Goal: Information Seeking & Learning: Learn about a topic

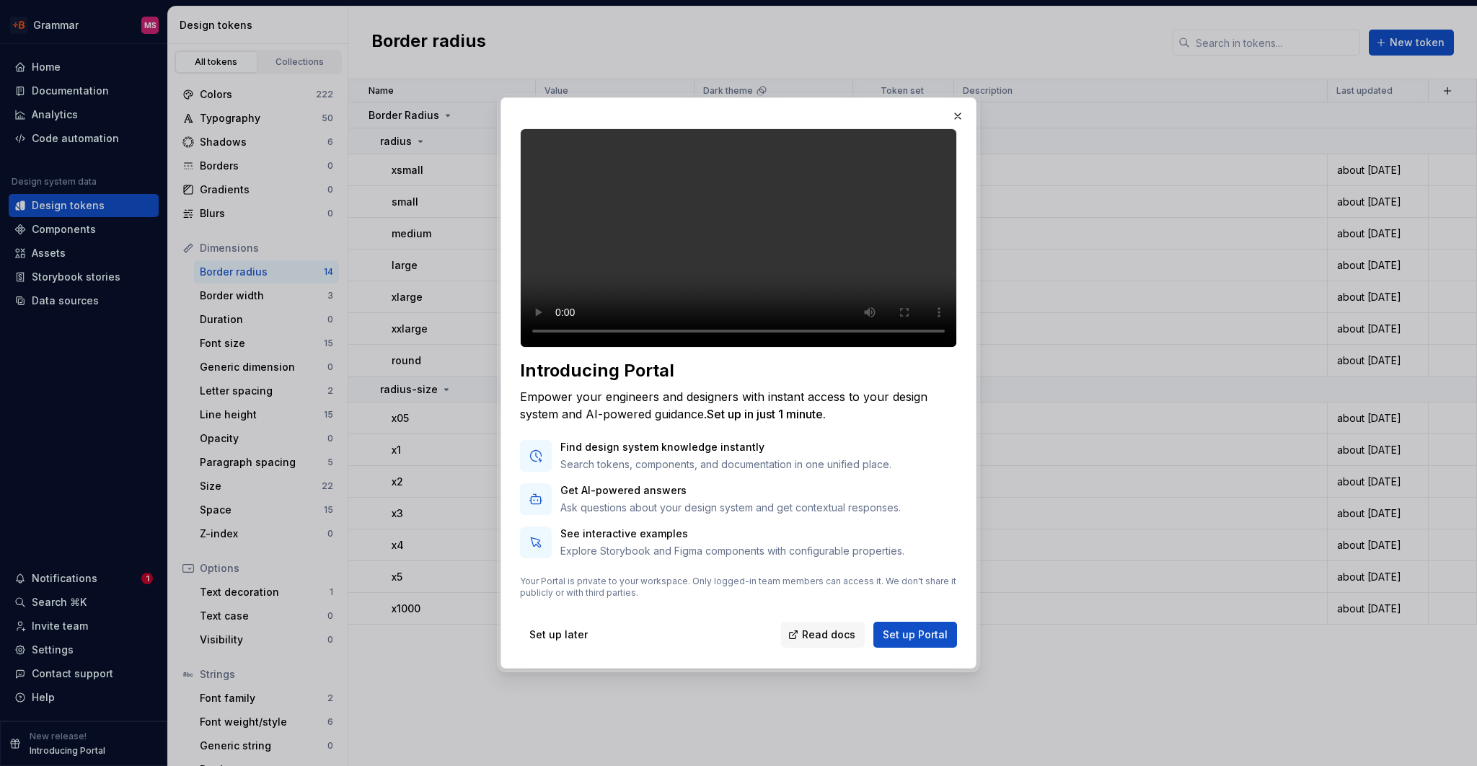
click at [665, 454] on p "Find design system knowledge instantly" at bounding box center [725, 447] width 331 height 14
click at [767, 498] on p "Get AI-powered answers" at bounding box center [730, 490] width 340 height 14
click at [916, 642] on span "Set up Portal" at bounding box center [915, 634] width 65 height 14
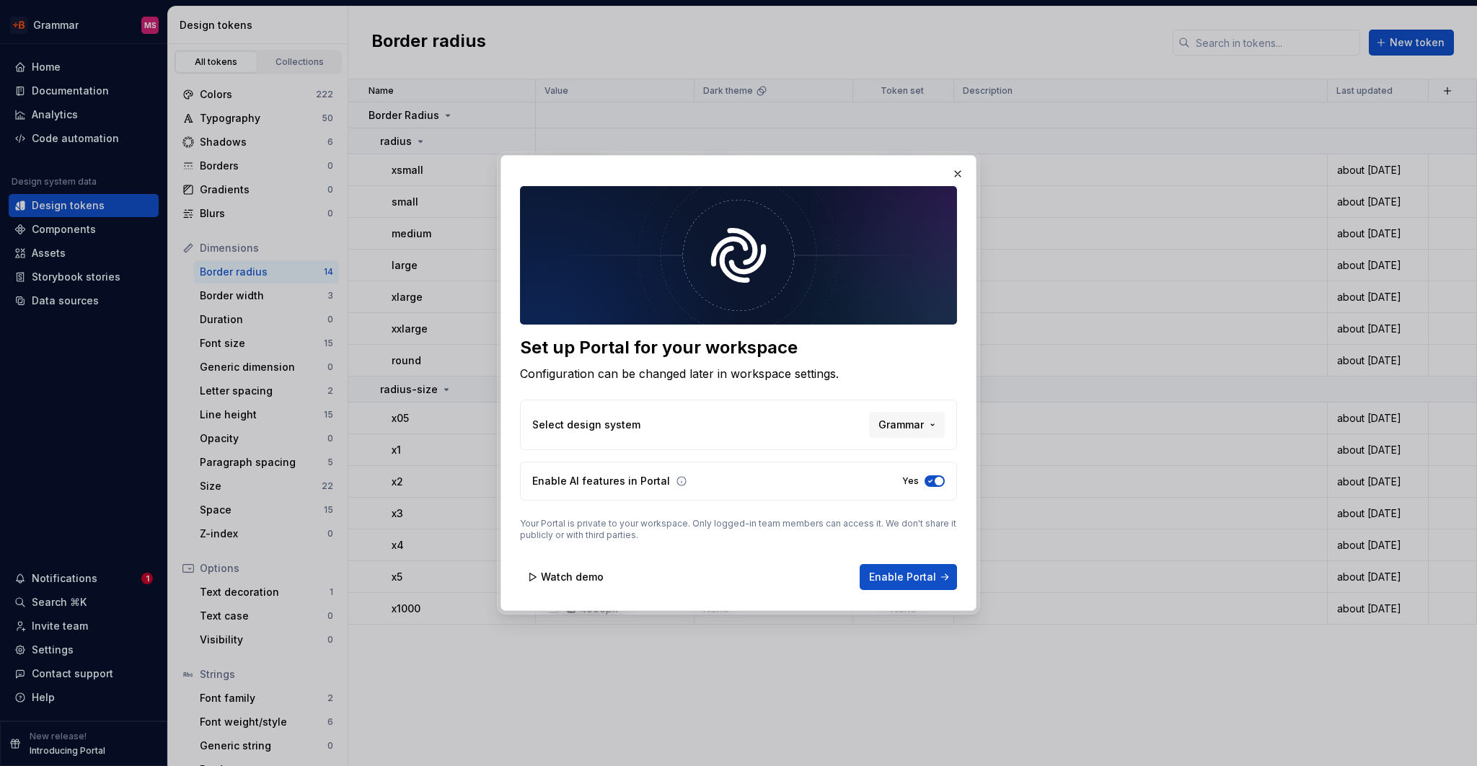
click at [627, 422] on p "Select design system" at bounding box center [586, 425] width 108 height 14
click at [883, 425] on span "Grammar" at bounding box center [900, 425] width 45 height 14
click at [720, 453] on div "Set up Portal for your workspace Configuration can be changed later in workspac…" at bounding box center [738, 383] width 1477 height 766
click at [555, 579] on span "Watch demo" at bounding box center [572, 577] width 63 height 14
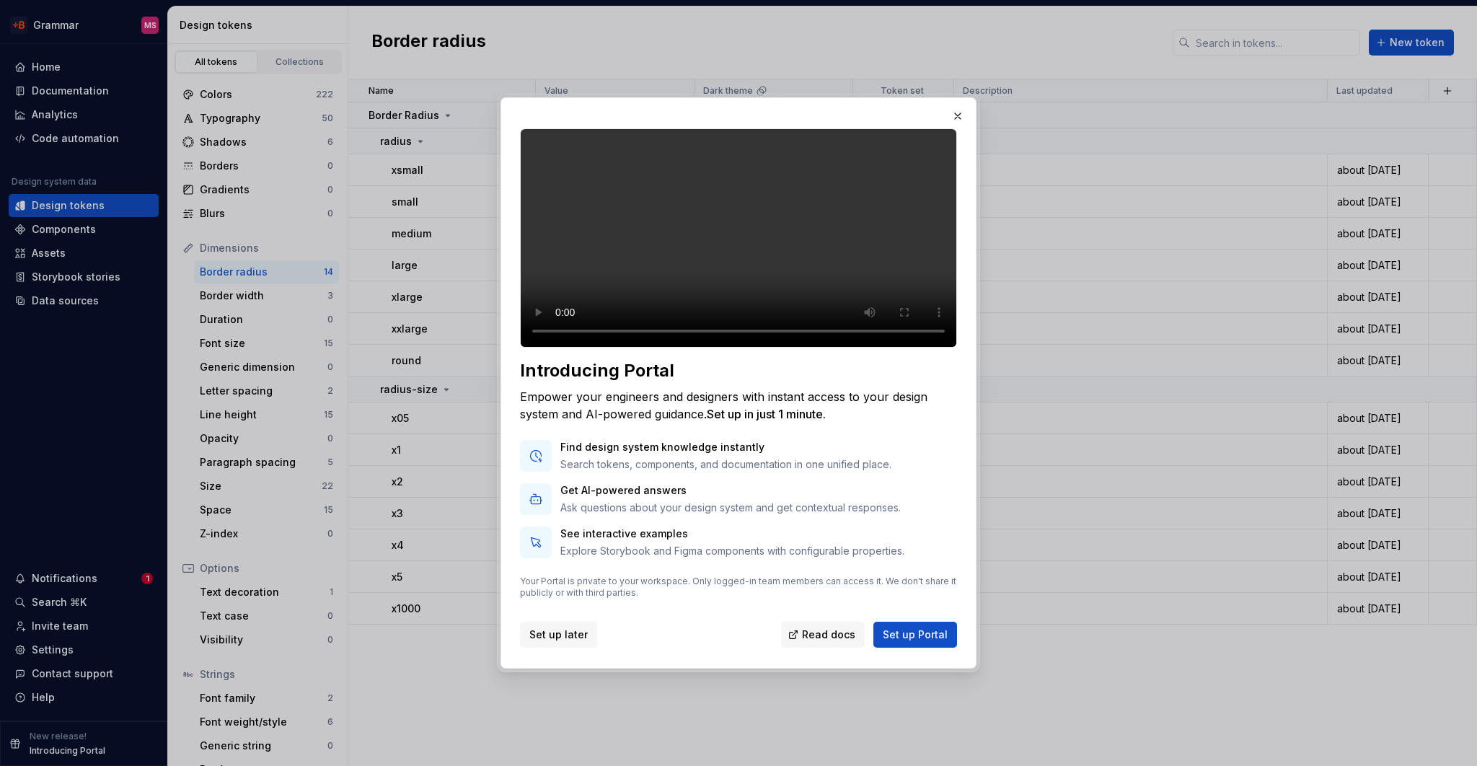
click at [551, 642] on span "Set up later" at bounding box center [558, 634] width 58 height 14
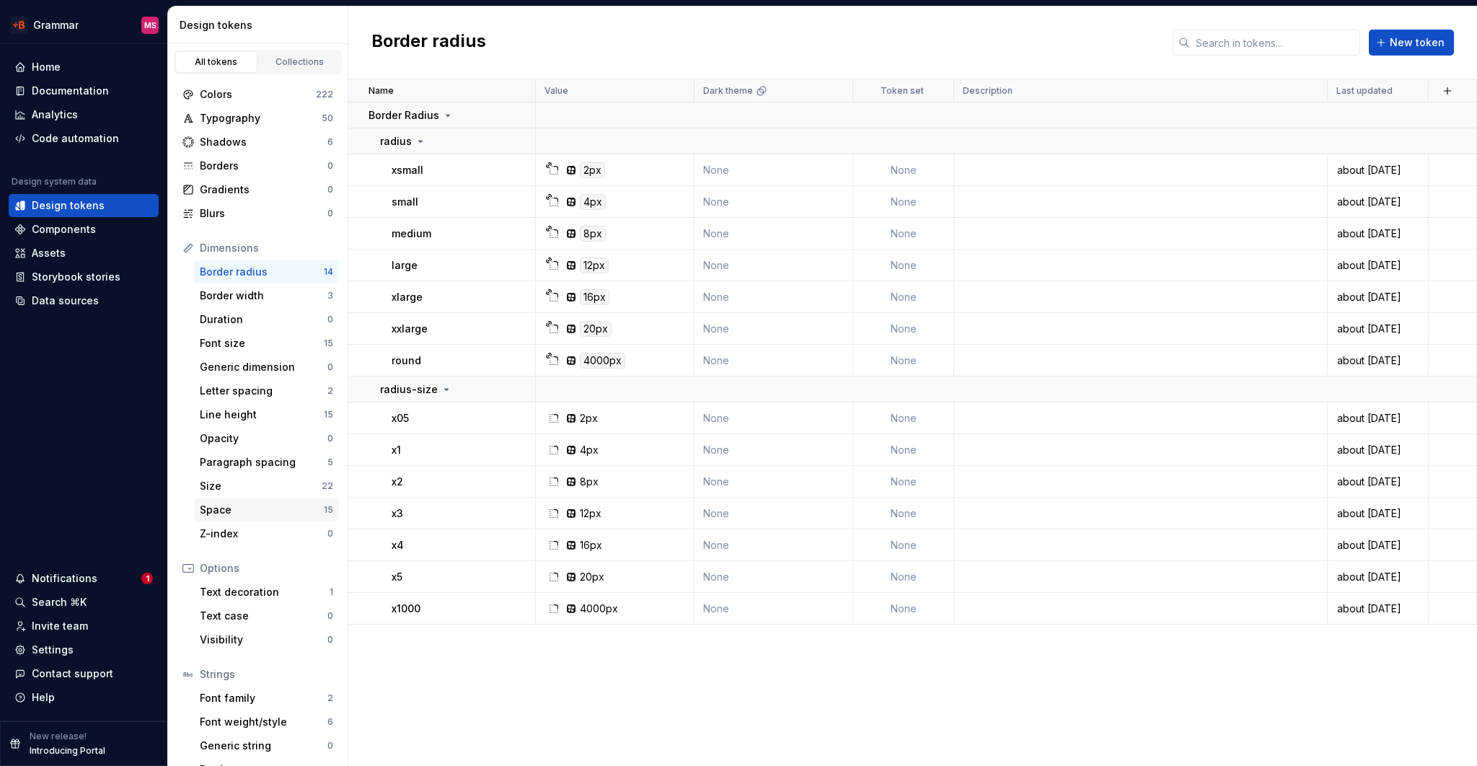
click at [243, 508] on div "Space" at bounding box center [262, 510] width 124 height 14
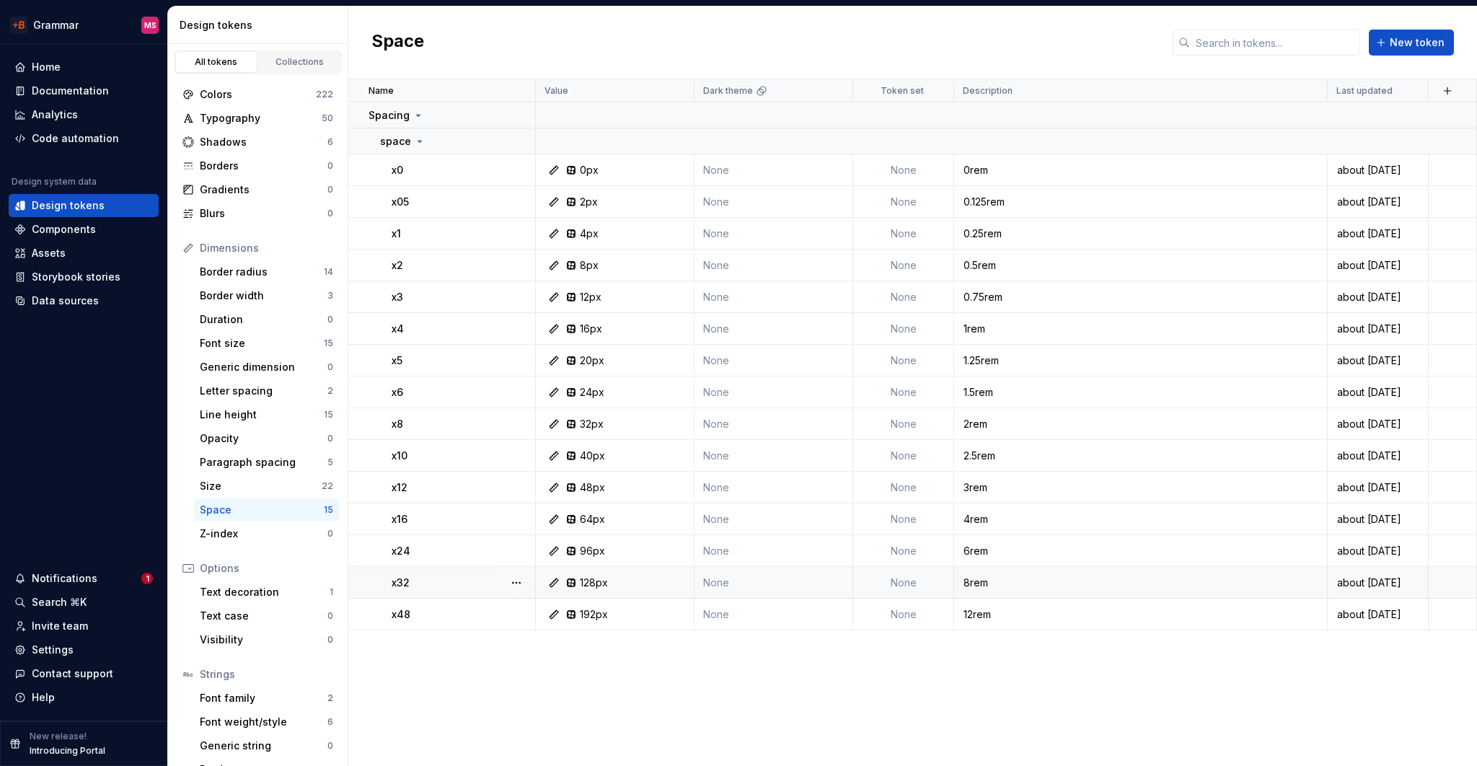
click at [437, 581] on div "x32" at bounding box center [463, 583] width 143 height 14
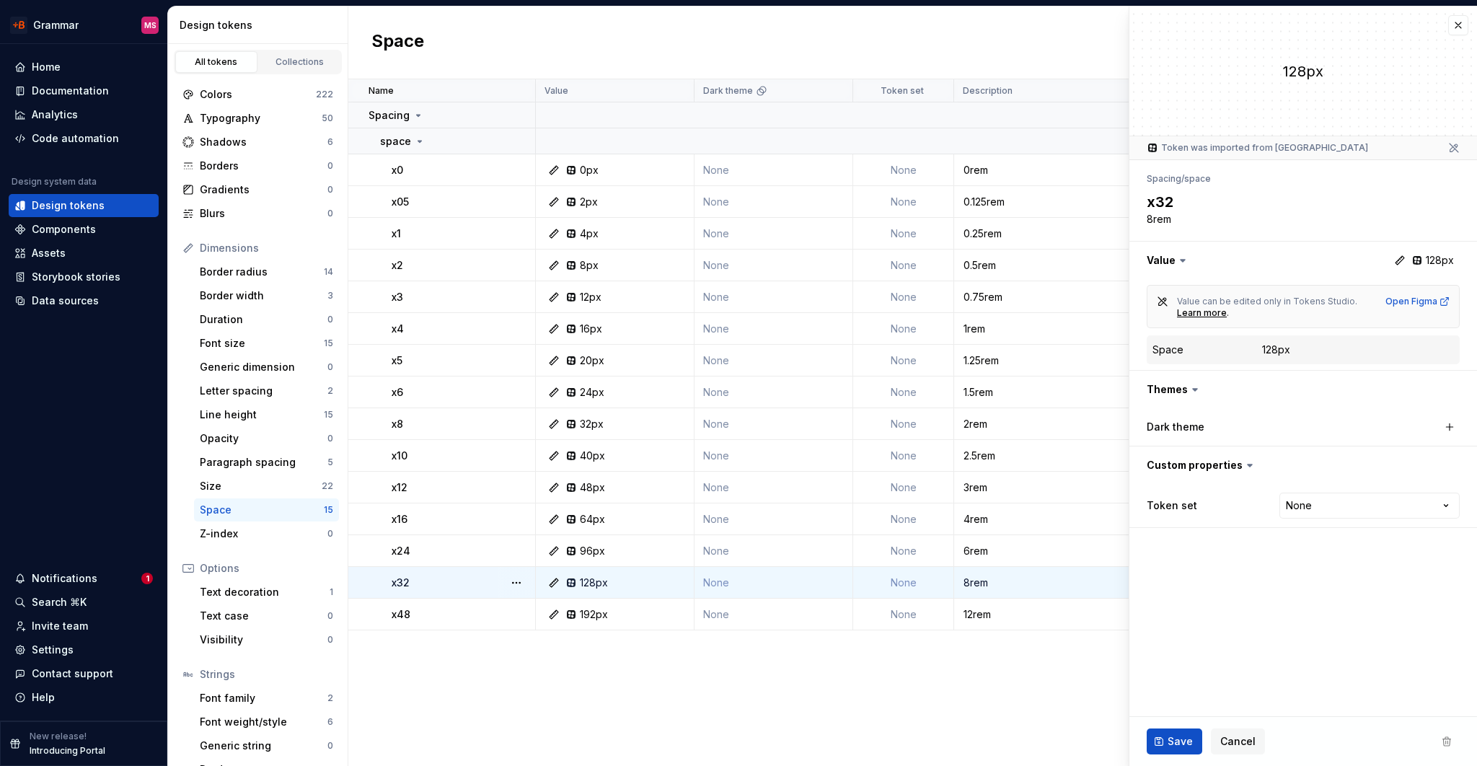
click at [368, 585] on td "x32" at bounding box center [442, 583] width 188 height 32
click at [1007, 582] on div "8rem" at bounding box center [1140, 583] width 371 height 14
click at [1013, 617] on div "12rem" at bounding box center [1140, 614] width 371 height 14
type textarea "*"
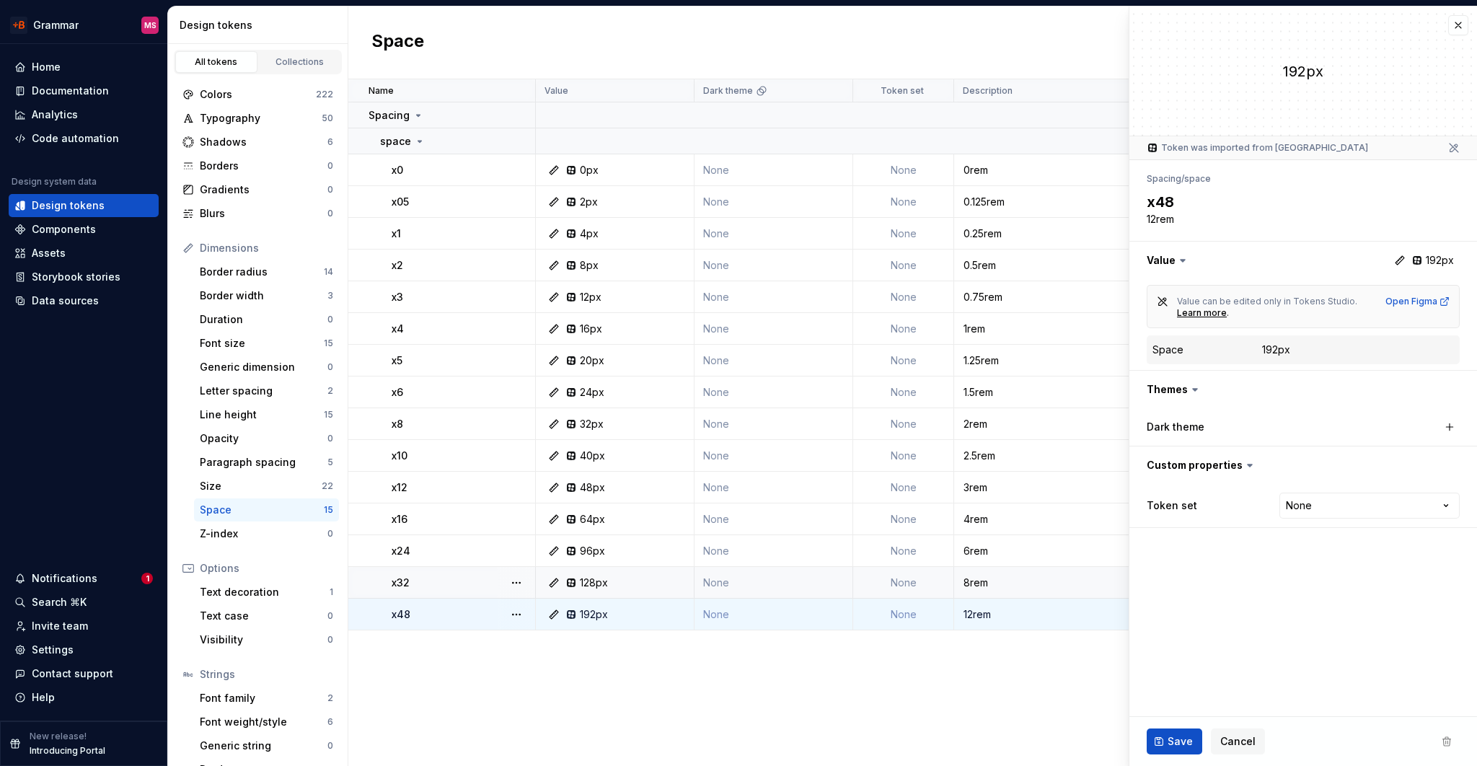
click at [1002, 613] on div "12rem" at bounding box center [1140, 614] width 371 height 14
click at [490, 141] on button "button" at bounding box center [493, 141] width 20 height 20
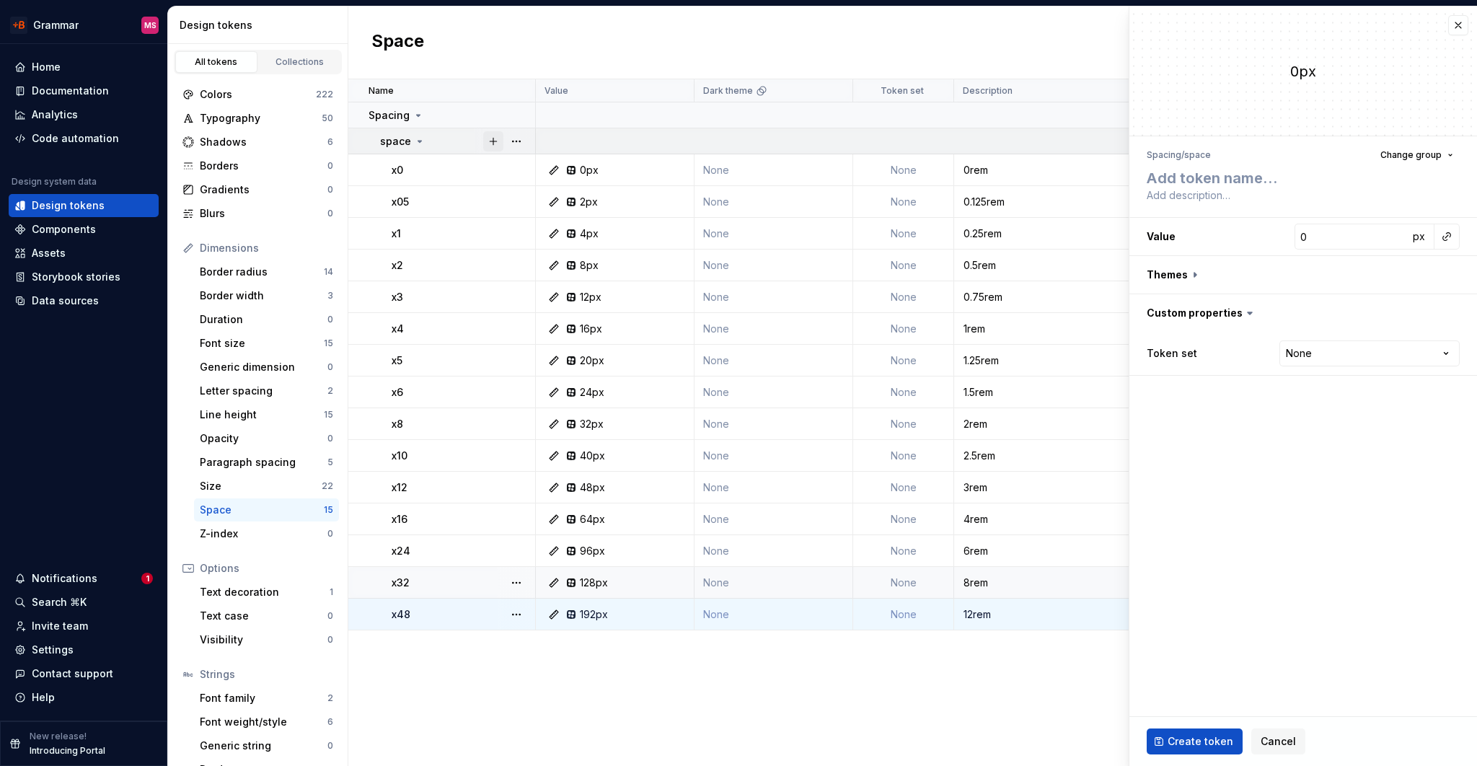
click at [492, 141] on button "button" at bounding box center [493, 141] width 20 height 20
click at [514, 143] on button "button" at bounding box center [516, 141] width 20 height 20
click at [599, 103] on html "Grammar MS Home Documentation Analytics Code automation Design system data Desi…" at bounding box center [738, 383] width 1477 height 766
click at [414, 141] on icon at bounding box center [420, 142] width 12 height 12
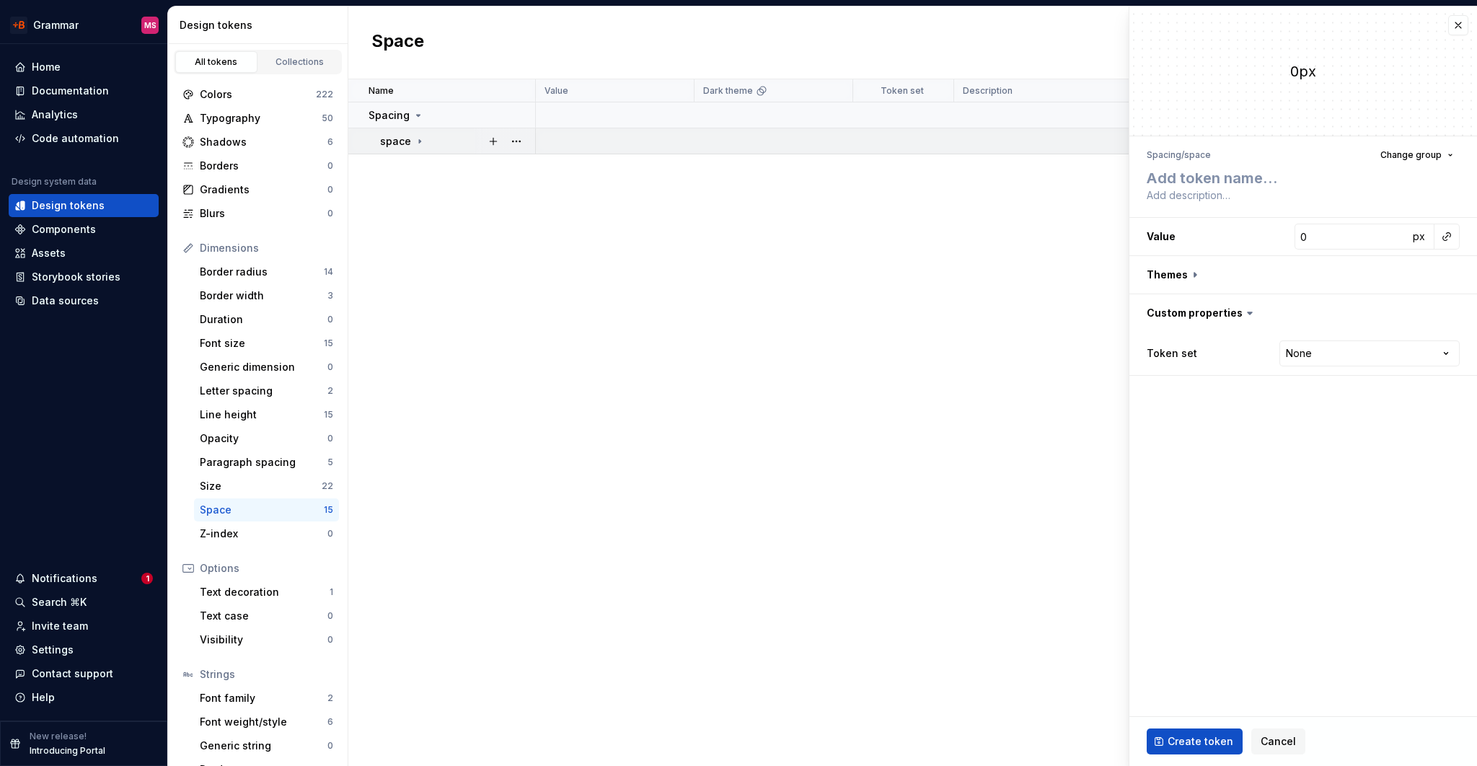
click at [414, 141] on icon at bounding box center [420, 142] width 12 height 12
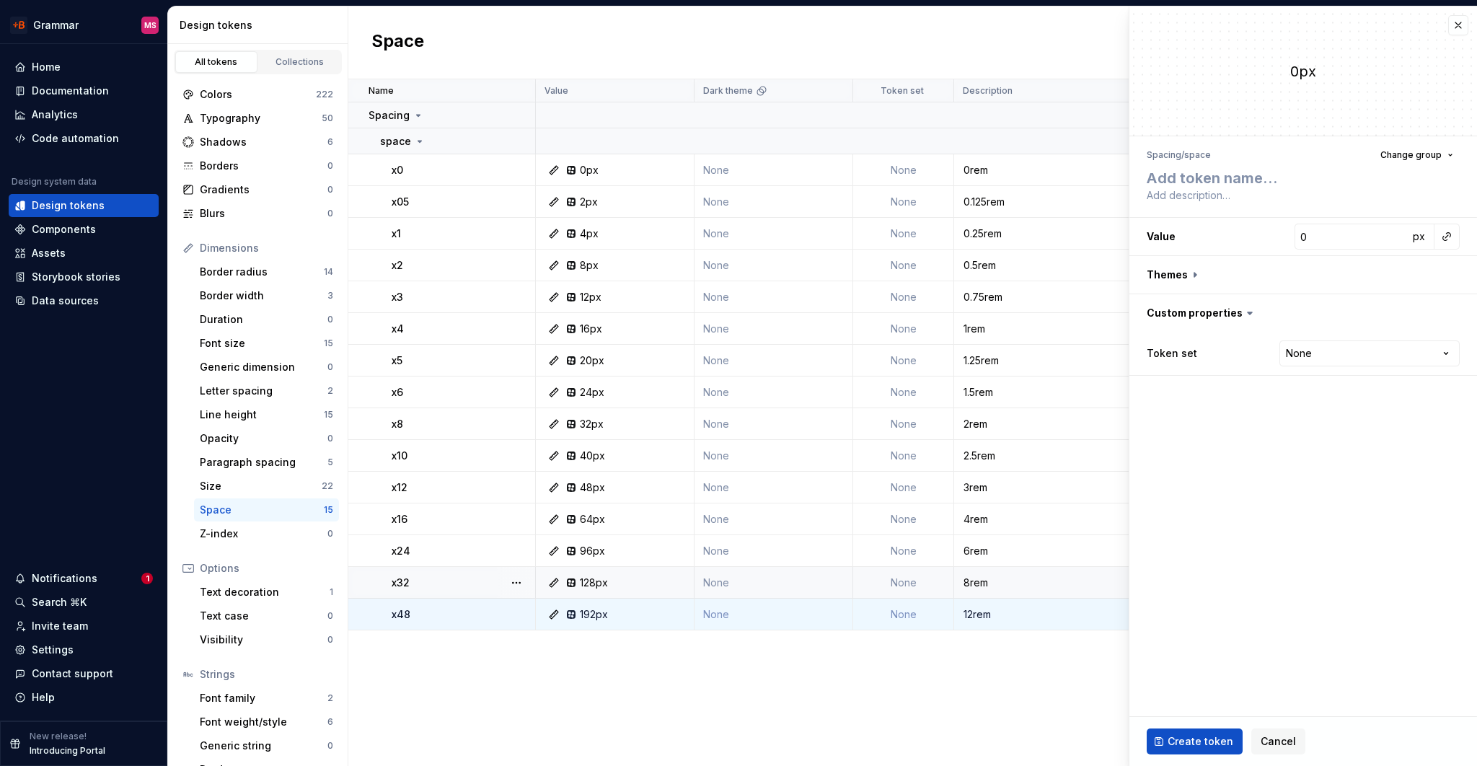
click at [431, 572] on td "x32" at bounding box center [442, 583] width 188 height 32
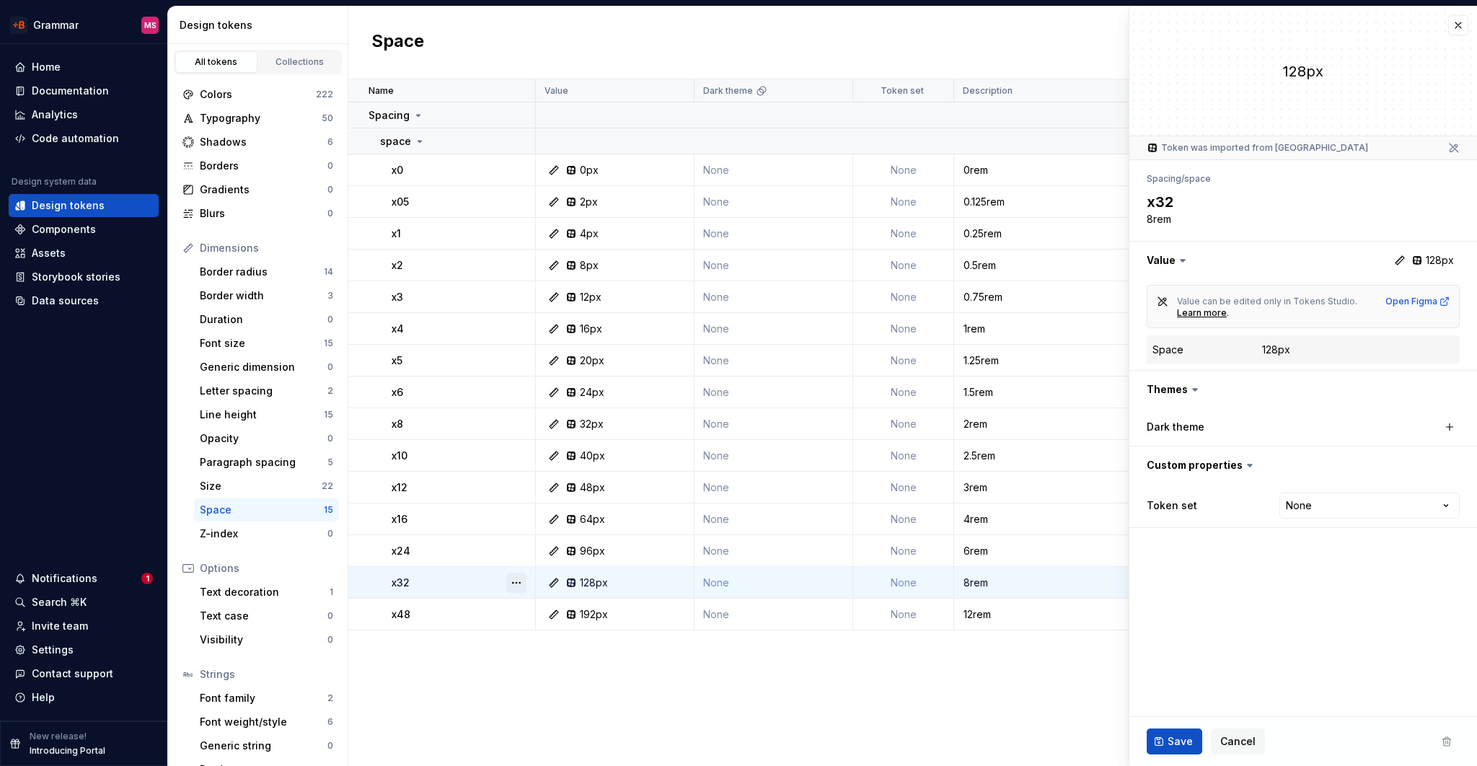
click at [517, 581] on button "button" at bounding box center [516, 583] width 20 height 20
click at [468, 609] on html "Grammar MS Home Documentation Analytics Code automation Design system data Desi…" at bounding box center [738, 383] width 1477 height 766
click at [436, 609] on div "x48" at bounding box center [463, 614] width 143 height 14
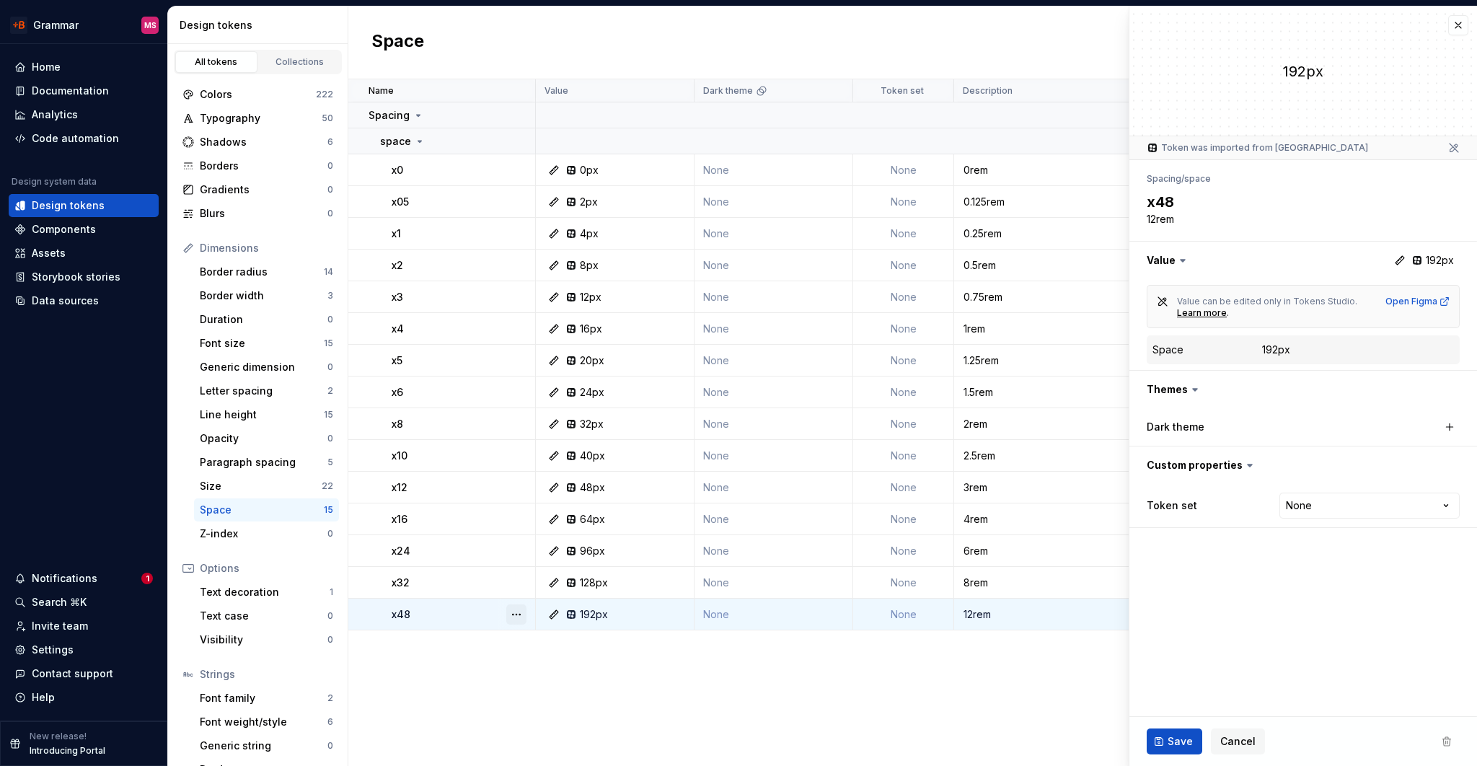
click at [519, 612] on button "button" at bounding box center [516, 614] width 20 height 20
click at [453, 648] on html "Grammar MS Home Documentation Analytics Code automation Design system data Desi…" at bounding box center [738, 383] width 1477 height 766
drag, startPoint x: 444, startPoint y: 609, endPoint x: 438, endPoint y: 578, distance: 32.3
click at [438, 578] on tbody "Spacing space x0 0px None None 0rem about 1 year ago x05 2px None None 0.125rem…" at bounding box center [912, 366] width 1129 height 528
click at [446, 614] on div "x48" at bounding box center [463, 614] width 143 height 14
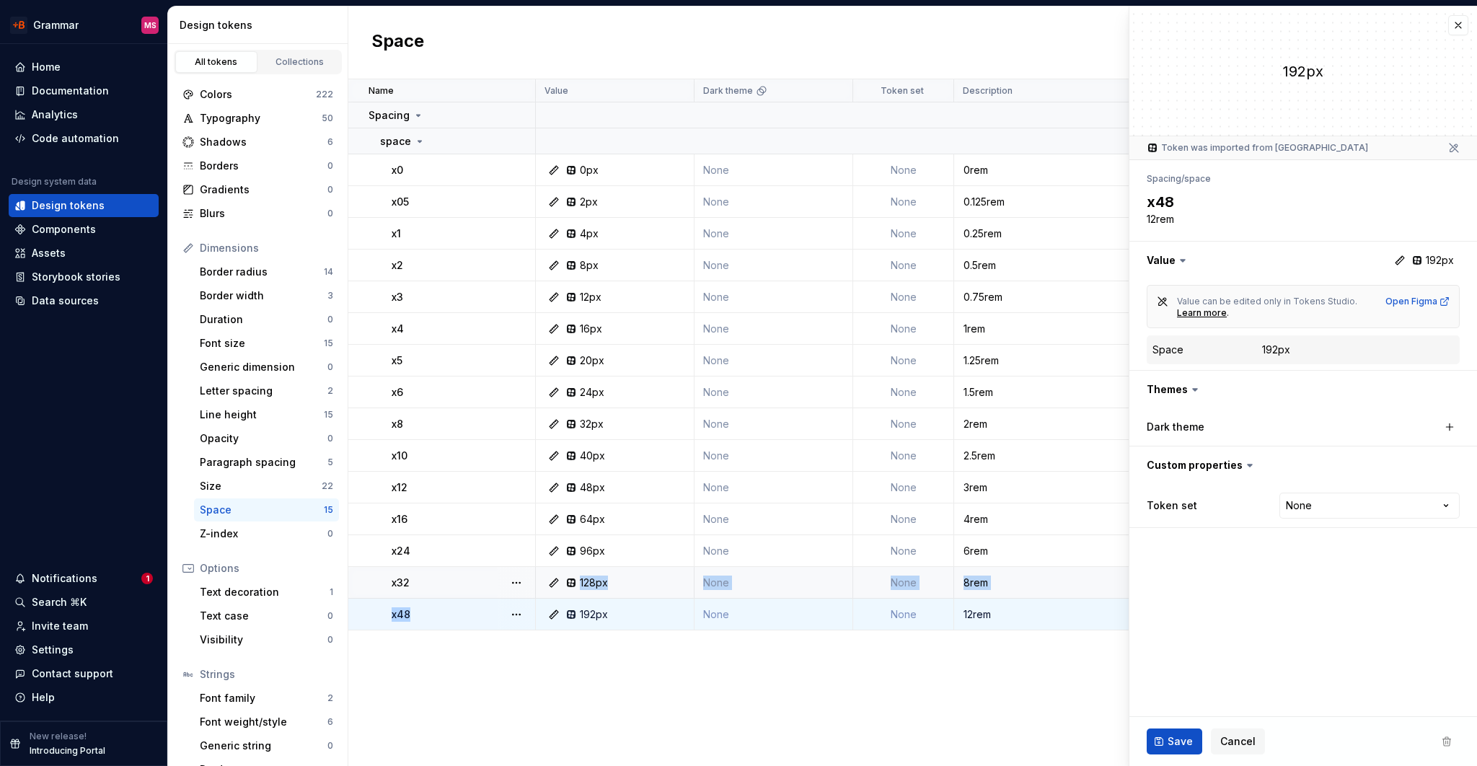
click at [438, 580] on tbody "Spacing space x0 0px None None 0rem about 1 year ago x05 2px None None 0.125rem…" at bounding box center [912, 366] width 1129 height 528
click at [454, 620] on div "x48" at bounding box center [463, 614] width 143 height 14
drag, startPoint x: 454, startPoint y: 609, endPoint x: 460, endPoint y: 619, distance: 11.4
click at [460, 619] on tbody "Spacing space x0 0px None None 0rem about 1 year ago x05 2px None None 0.125rem…" at bounding box center [912, 366] width 1129 height 528
click at [460, 619] on div "x48" at bounding box center [463, 614] width 143 height 14
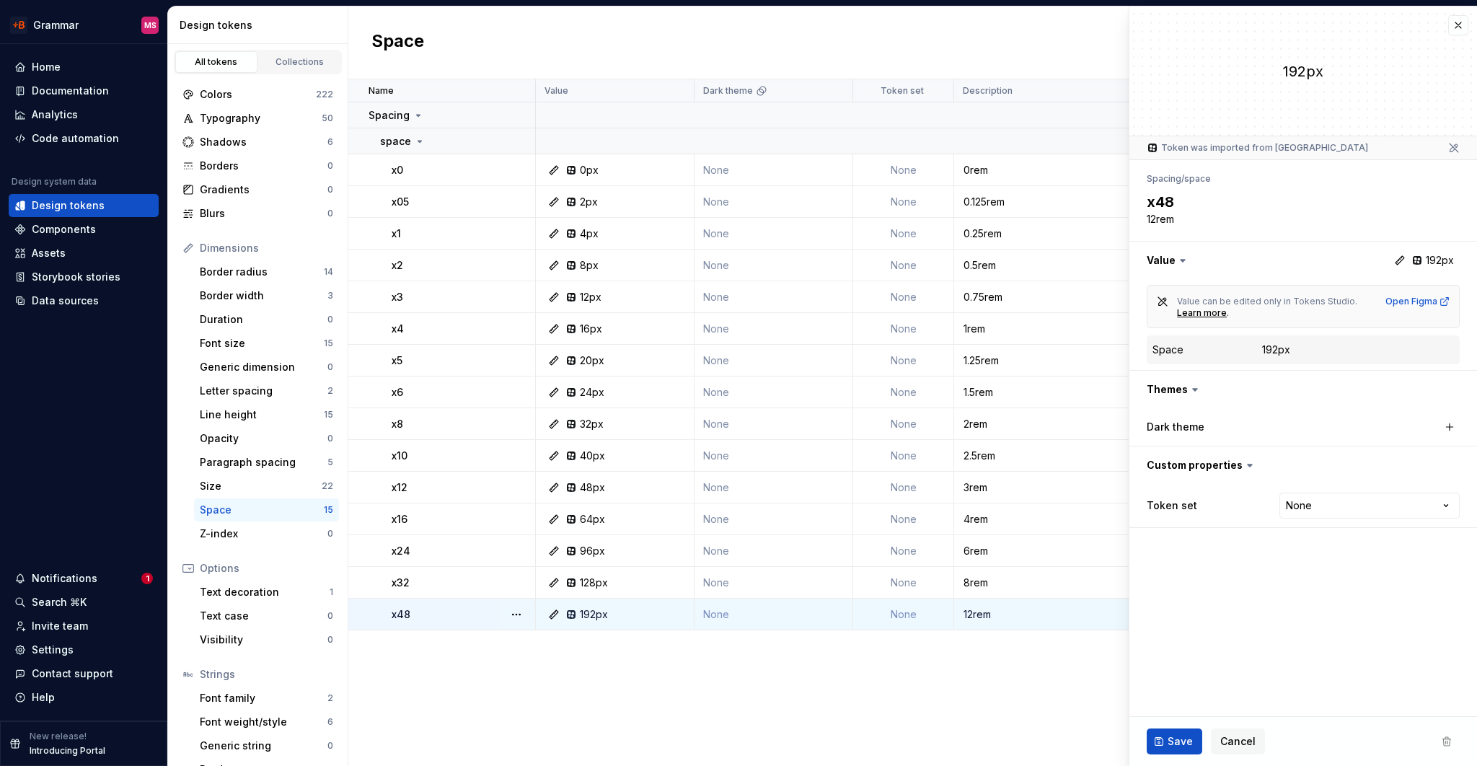
click at [534, 666] on div "Name Value Dark theme Token set Description Last updated Spacing space x0 0px N…" at bounding box center [912, 422] width 1129 height 687
click at [516, 616] on button "button" at bounding box center [516, 614] width 20 height 20
click at [415, 145] on html "Grammar MS Home Documentation Analytics Code automation Design system data Desi…" at bounding box center [738, 383] width 1477 height 766
click at [374, 617] on td "x48" at bounding box center [442, 615] width 188 height 32
click at [513, 614] on button "button" at bounding box center [516, 614] width 20 height 20
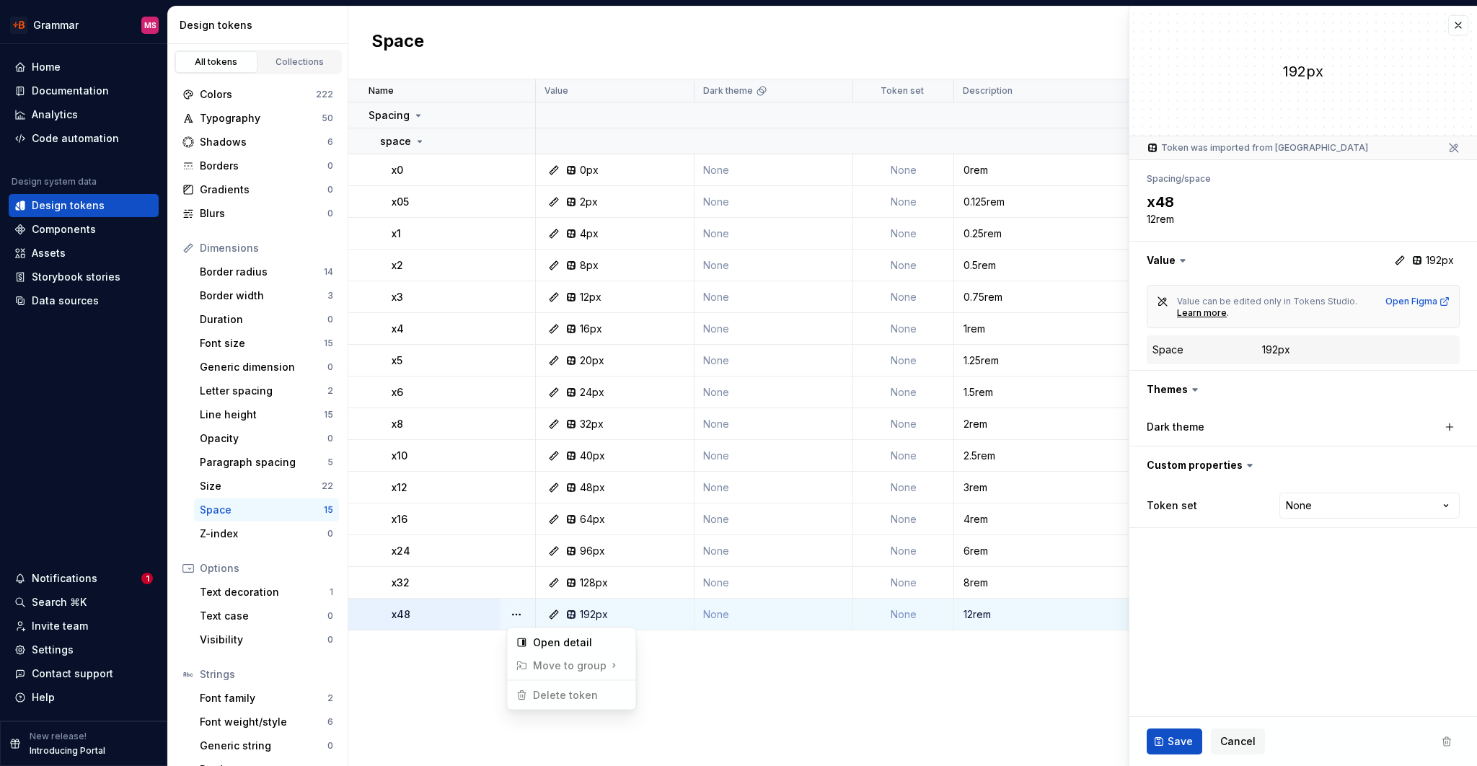
type textarea "*"
